Goal: Navigation & Orientation: Understand site structure

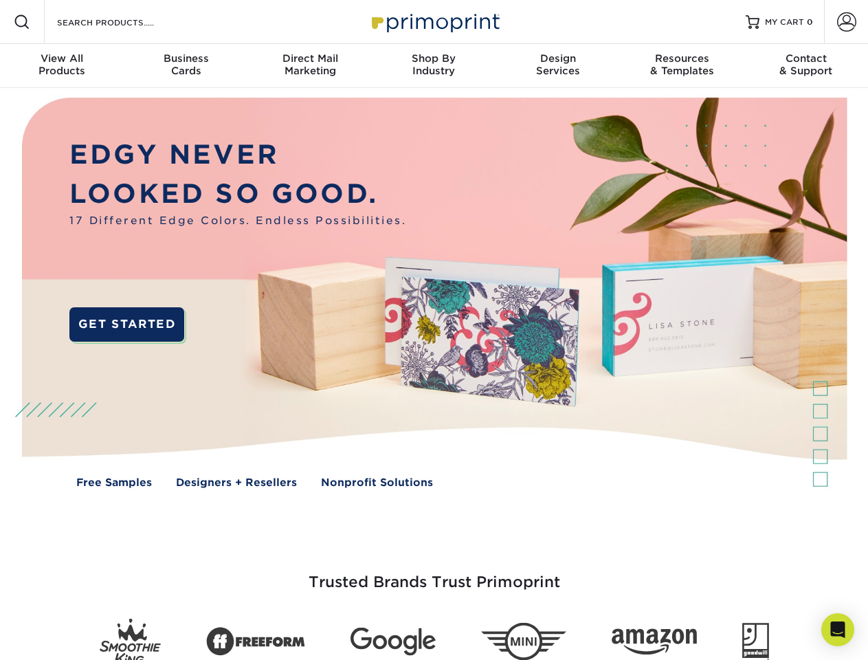
click at [434, 330] on img at bounding box center [433, 302] width 859 height 429
click at [22, 22] on span at bounding box center [22, 22] width 16 height 16
click at [846, 22] on span at bounding box center [846, 21] width 19 height 19
click at [62, 66] on div "View All Products" at bounding box center [62, 64] width 124 height 25
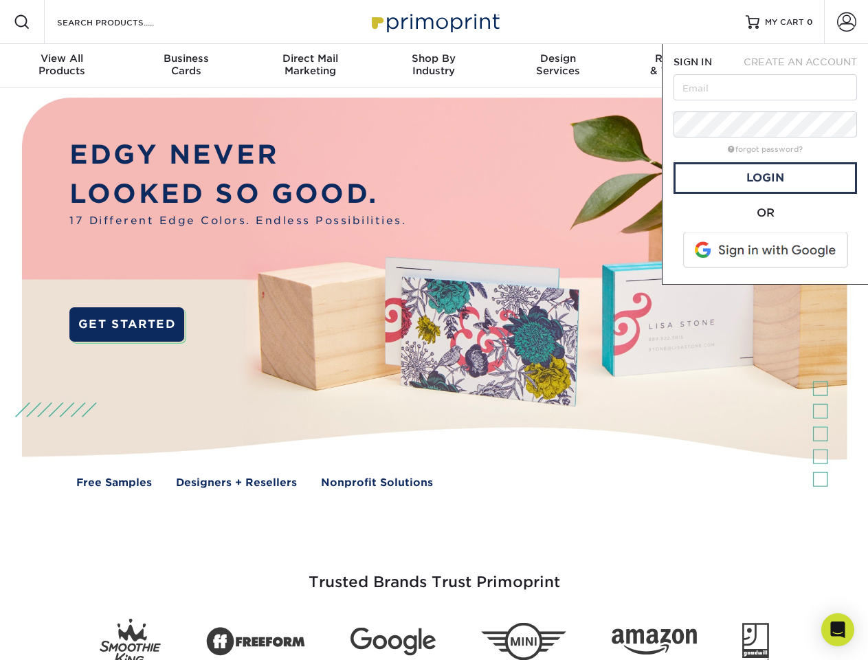
click at [185, 66] on div "Business Cards" at bounding box center [186, 64] width 124 height 25
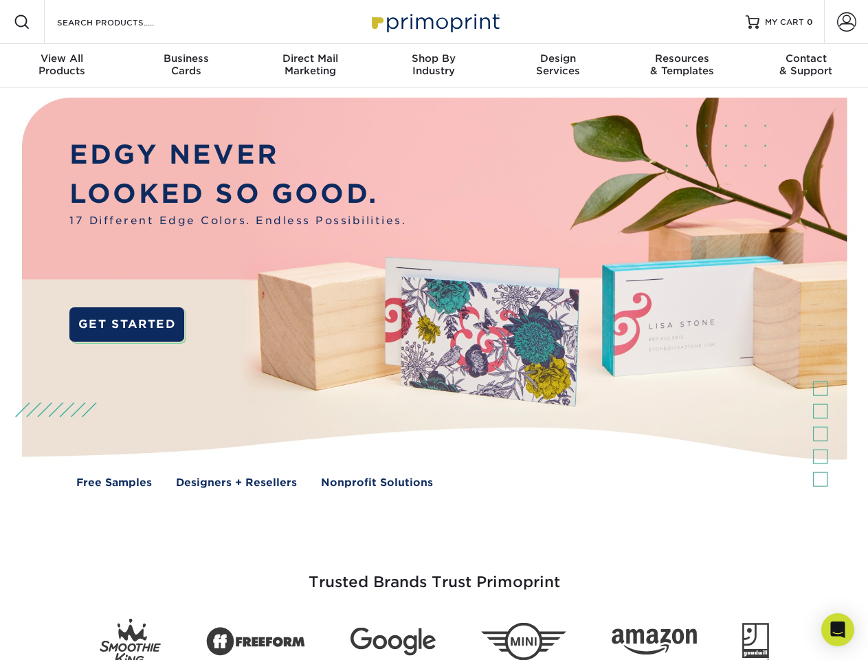
click at [310, 66] on div "Direct Mail Marketing" at bounding box center [310, 64] width 124 height 25
click at [434, 66] on div "Shop By Industry" at bounding box center [434, 64] width 124 height 25
click at [558, 66] on div "Design Services" at bounding box center [558, 64] width 124 height 25
click at [682, 66] on div "Resources & Templates" at bounding box center [682, 64] width 124 height 25
click at [806, 66] on div "Contact & Support" at bounding box center [806, 64] width 124 height 25
